Goal: Information Seeking & Learning: Find contact information

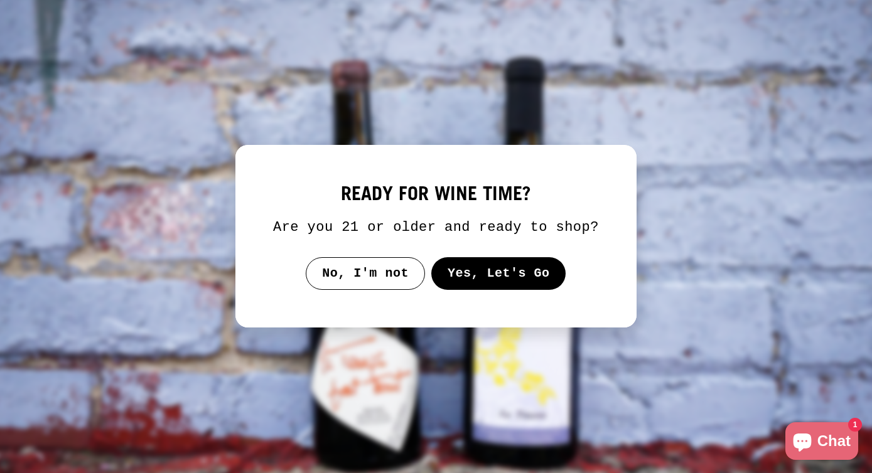
scroll to position [1632, 0]
click at [452, 290] on button "Yes, Let's Go" at bounding box center [498, 273] width 135 height 33
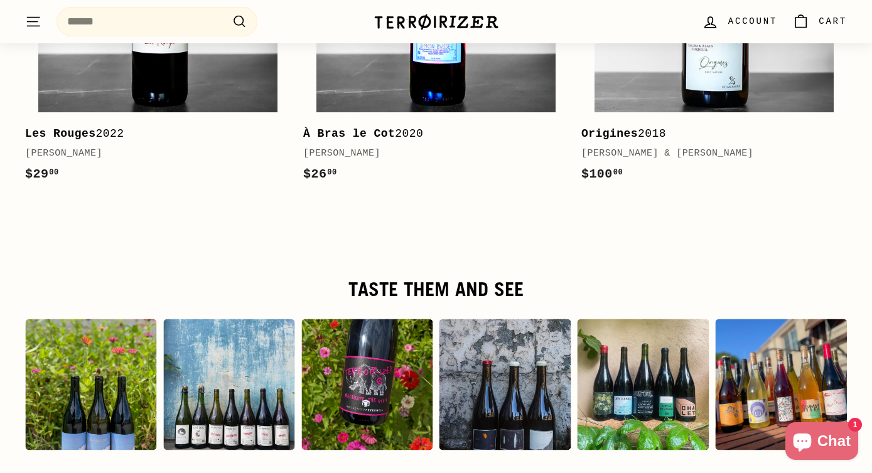
scroll to position [2477, 0]
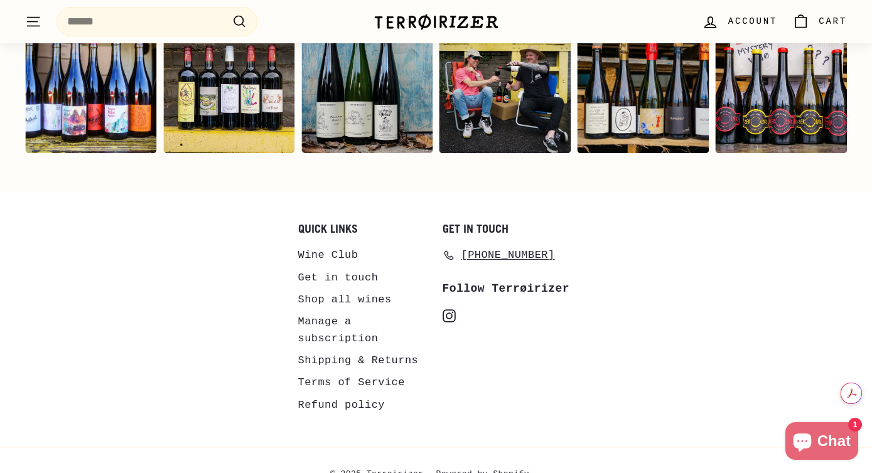
click at [370, 350] on link "Shipping & Returns" at bounding box center [358, 361] width 120 height 22
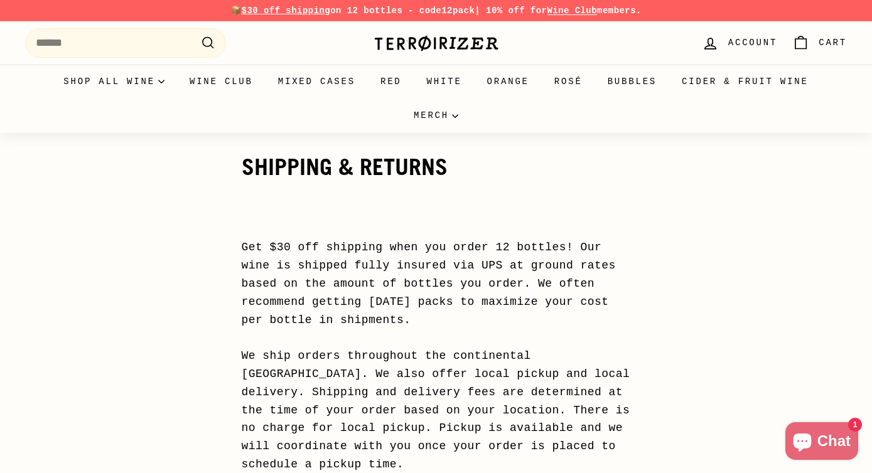
click at [494, 35] on img at bounding box center [436, 44] width 126 height 18
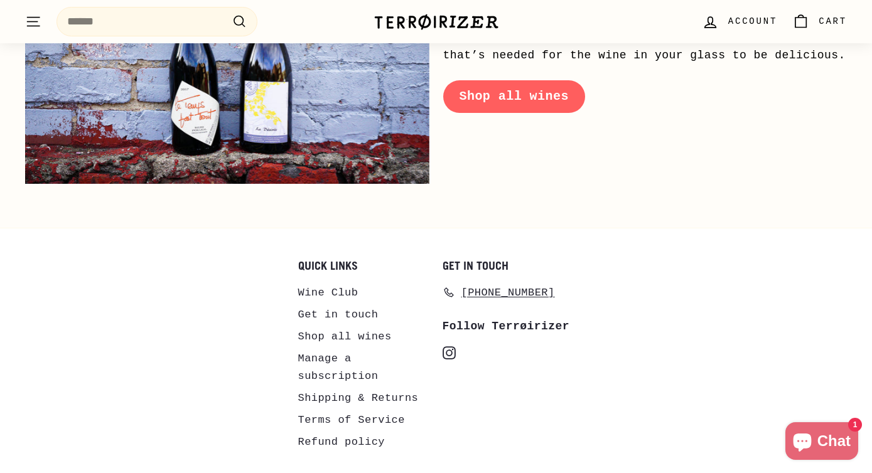
scroll to position [5990, 0]
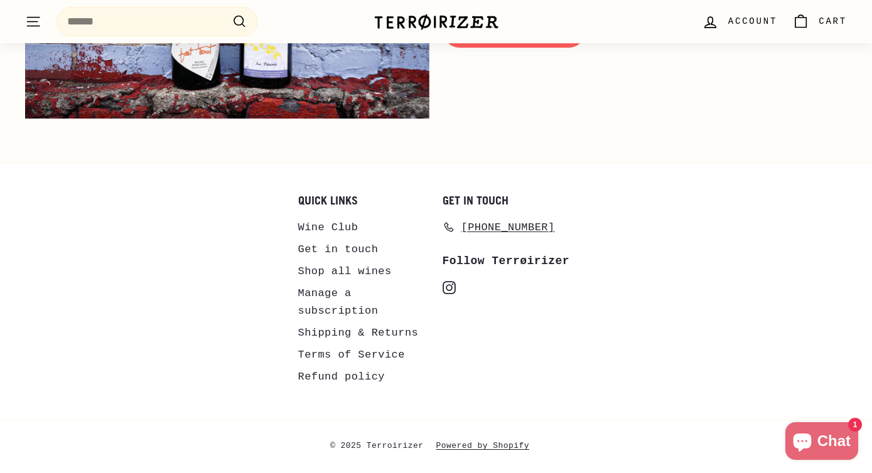
click at [34, 24] on icon ". . ." at bounding box center [33, 21] width 16 height 17
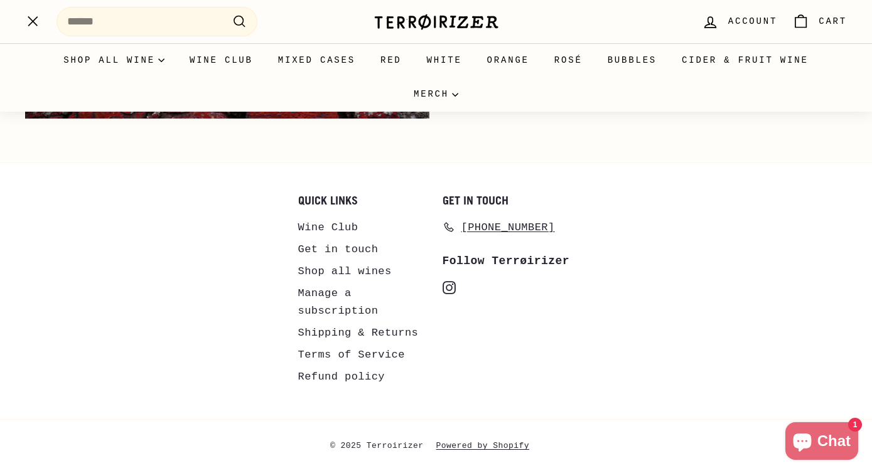
click at [34, 24] on icon ". . ." at bounding box center [33, 21] width 16 height 17
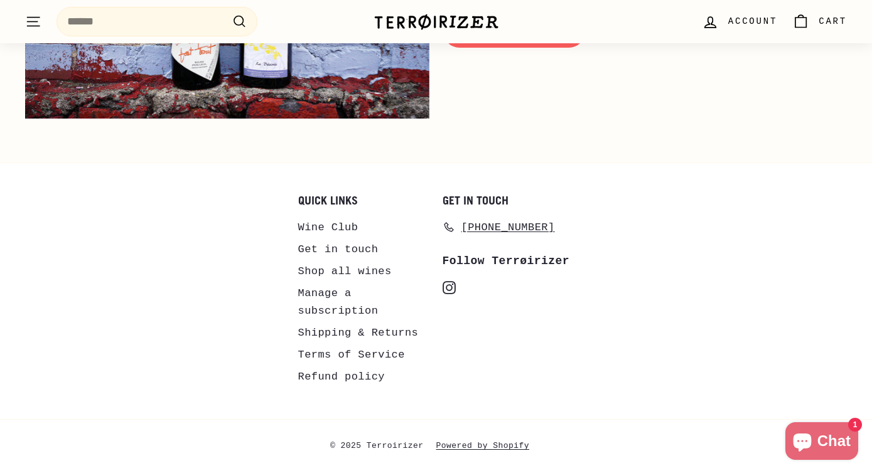
click at [349, 252] on link "Get in touch" at bounding box center [338, 249] width 80 height 22
